Goal: Find specific page/section: Find specific page/section

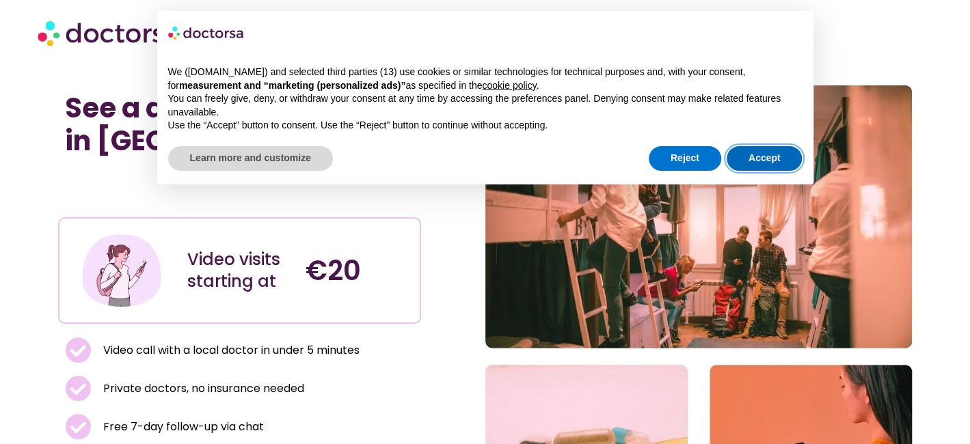
click at [767, 153] on button "Accept" at bounding box center [764, 158] width 76 height 25
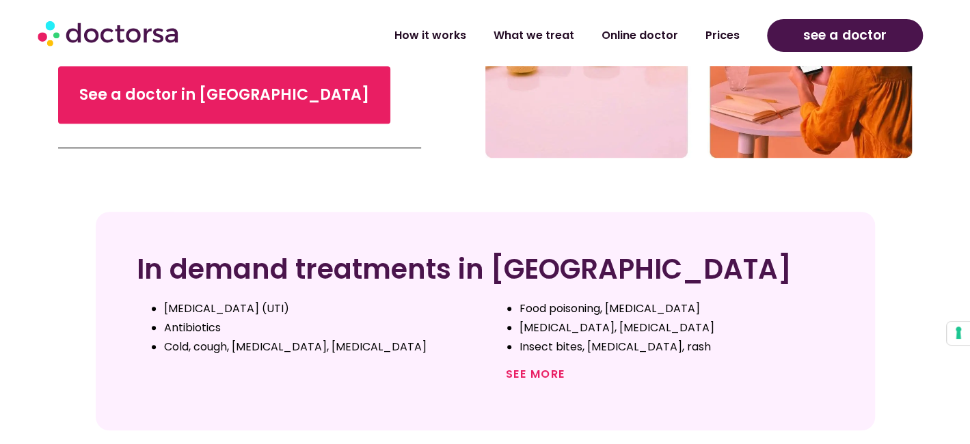
scroll to position [410, 0]
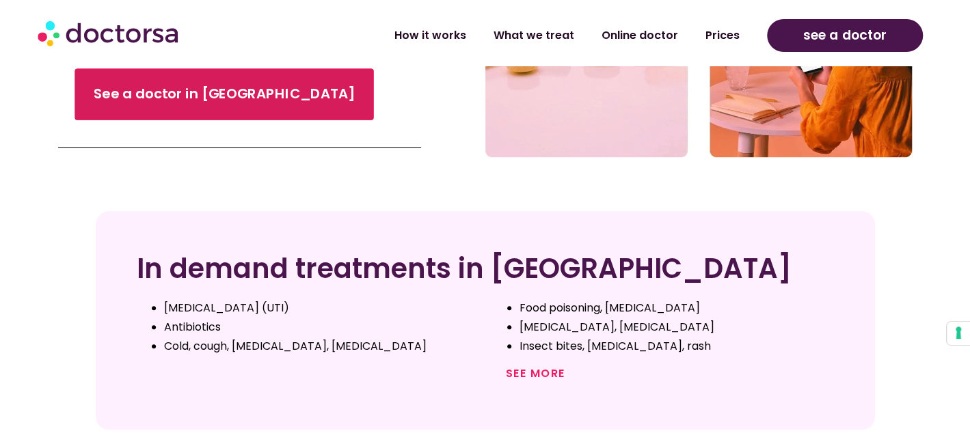
click at [259, 99] on span "See a doctor in The Netherlands" at bounding box center [224, 95] width 261 height 20
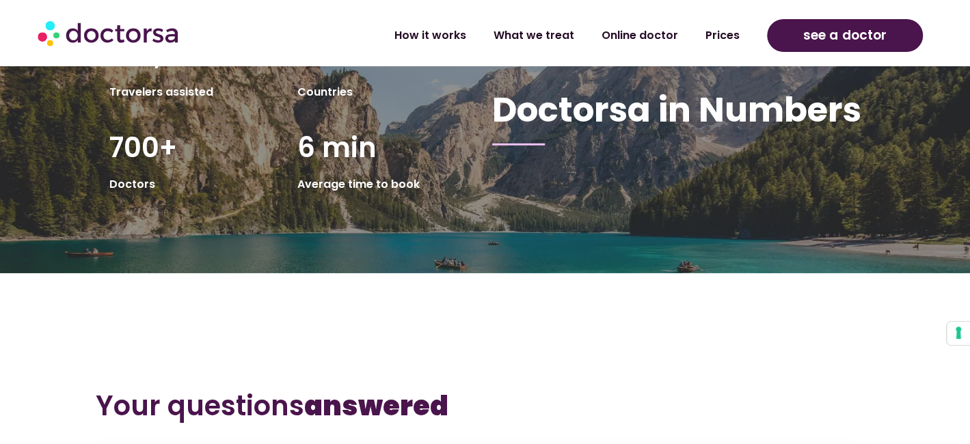
scroll to position [1982, 0]
